Goal: Information Seeking & Learning: Find contact information

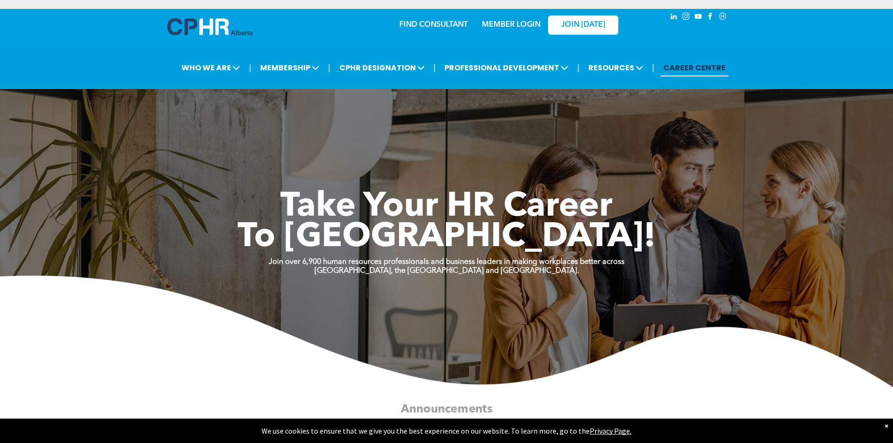
scroll to position [1778, 0]
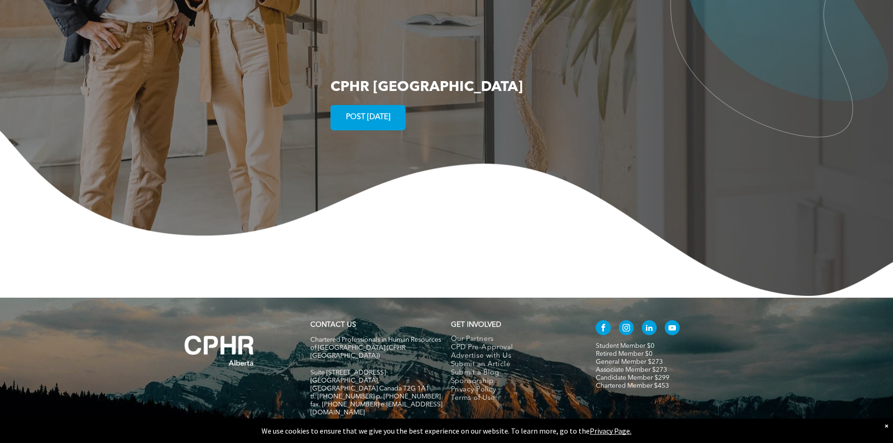
drag, startPoint x: 664, startPoint y: 53, endPoint x: 682, endPoint y: 232, distance: 180.4
drag, startPoint x: 426, startPoint y: 350, endPoint x: 375, endPoint y: 351, distance: 51.1
click at [375, 401] on h5 "fax. [PHONE_NUMBER] e:[EMAIL_ADDRESS][DOMAIN_NAME]" at bounding box center [376, 409] width 132 height 16
click at [376, 401] on span "fax. [PHONE_NUMBER] e:[EMAIL_ADDRESS][DOMAIN_NAME]" at bounding box center [376, 408] width 132 height 15
drag, startPoint x: 372, startPoint y: 350, endPoint x: 420, endPoint y: 347, distance: 48.4
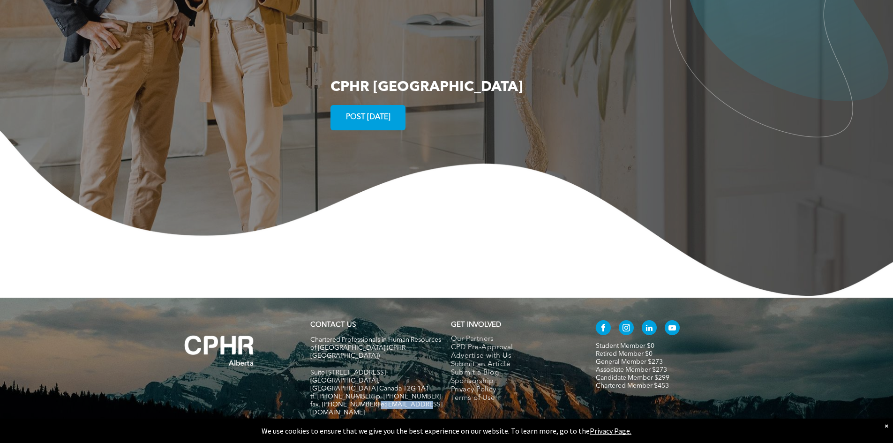
click at [420, 401] on h5 "fax. [PHONE_NUMBER] e:[EMAIL_ADDRESS][DOMAIN_NAME]" at bounding box center [376, 409] width 132 height 16
click at [490, 351] on div at bounding box center [495, 351] width 15 height 14
click at [474, 351] on div "Copy" at bounding box center [476, 351] width 24 height 14
click at [382, 417] on h5 at bounding box center [376, 421] width 132 height 8
